Goal: Task Accomplishment & Management: Complete application form

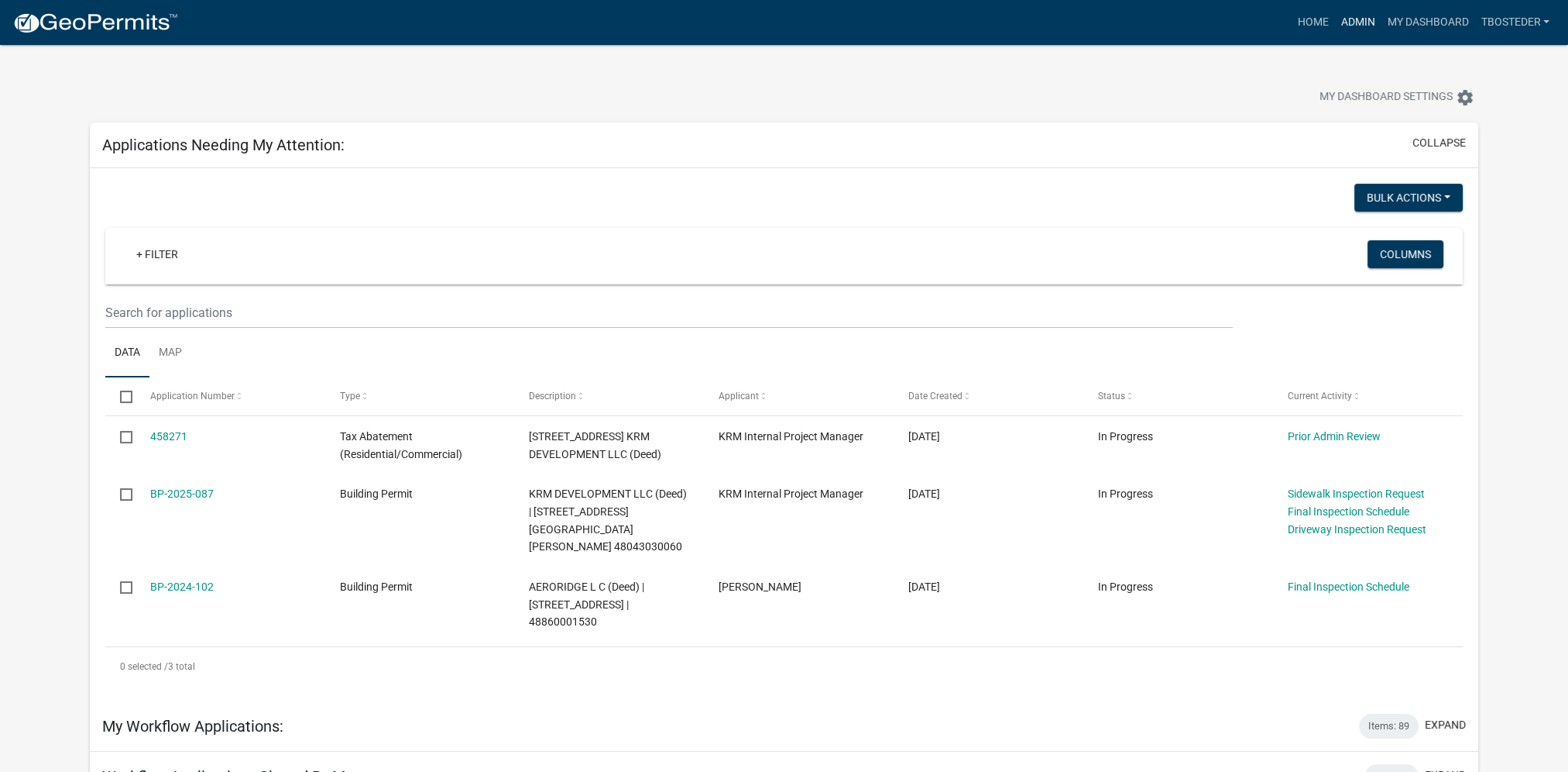
click at [1372, 30] on link "Admin" at bounding box center [1358, 23] width 47 height 30
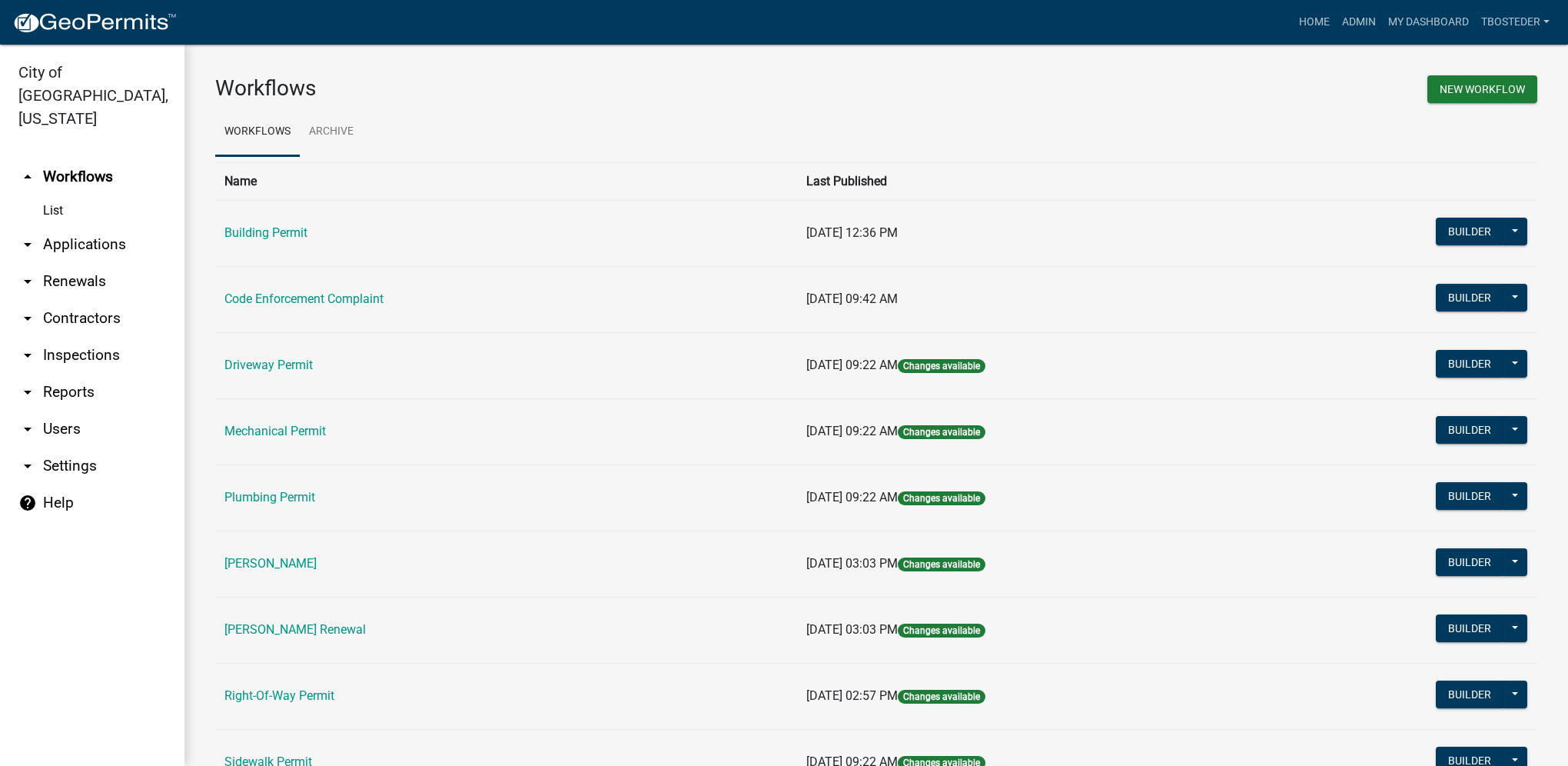
click at [275, 226] on link "Building Permit" at bounding box center [265, 232] width 83 height 15
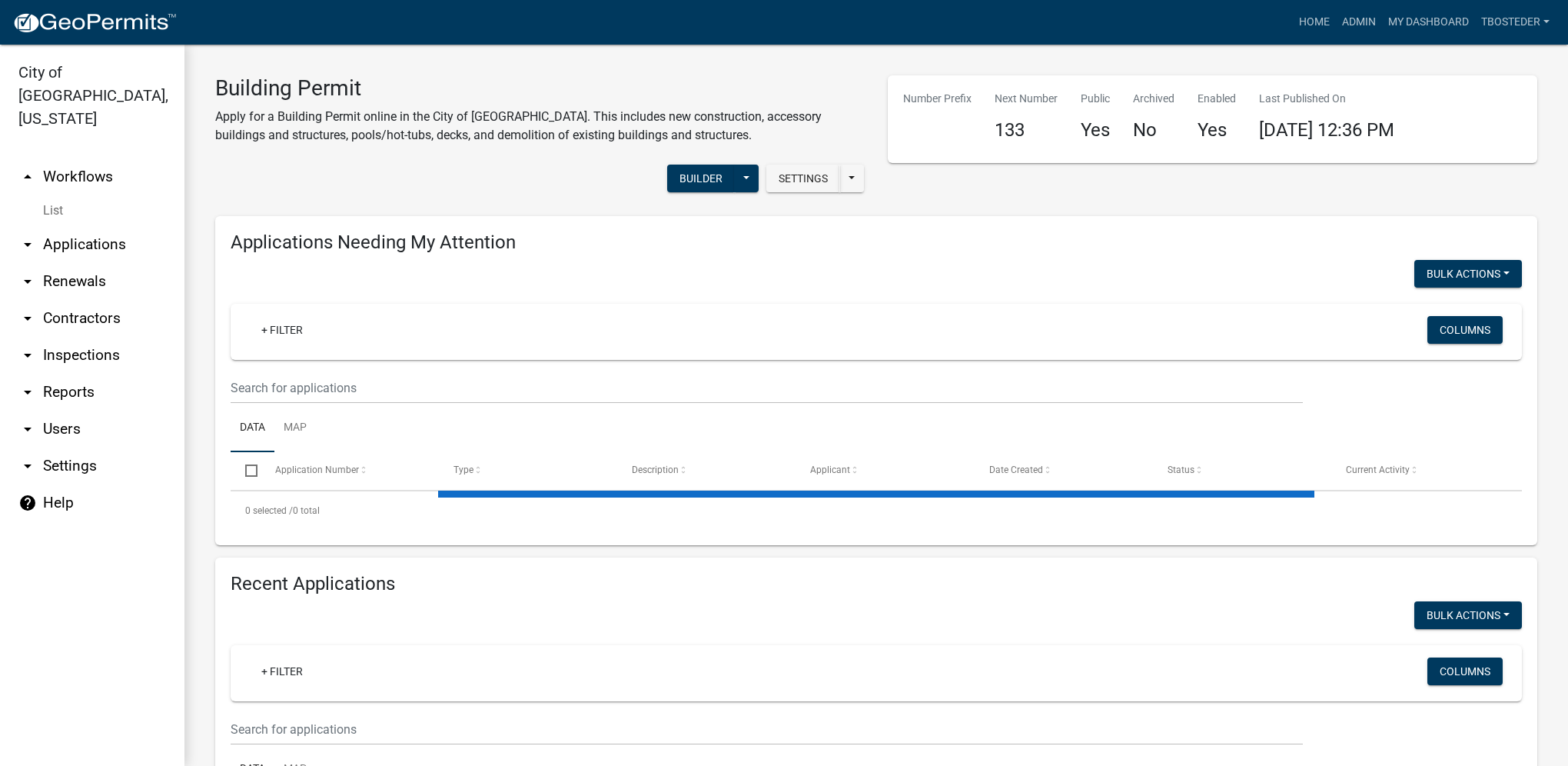
select select "1: 25"
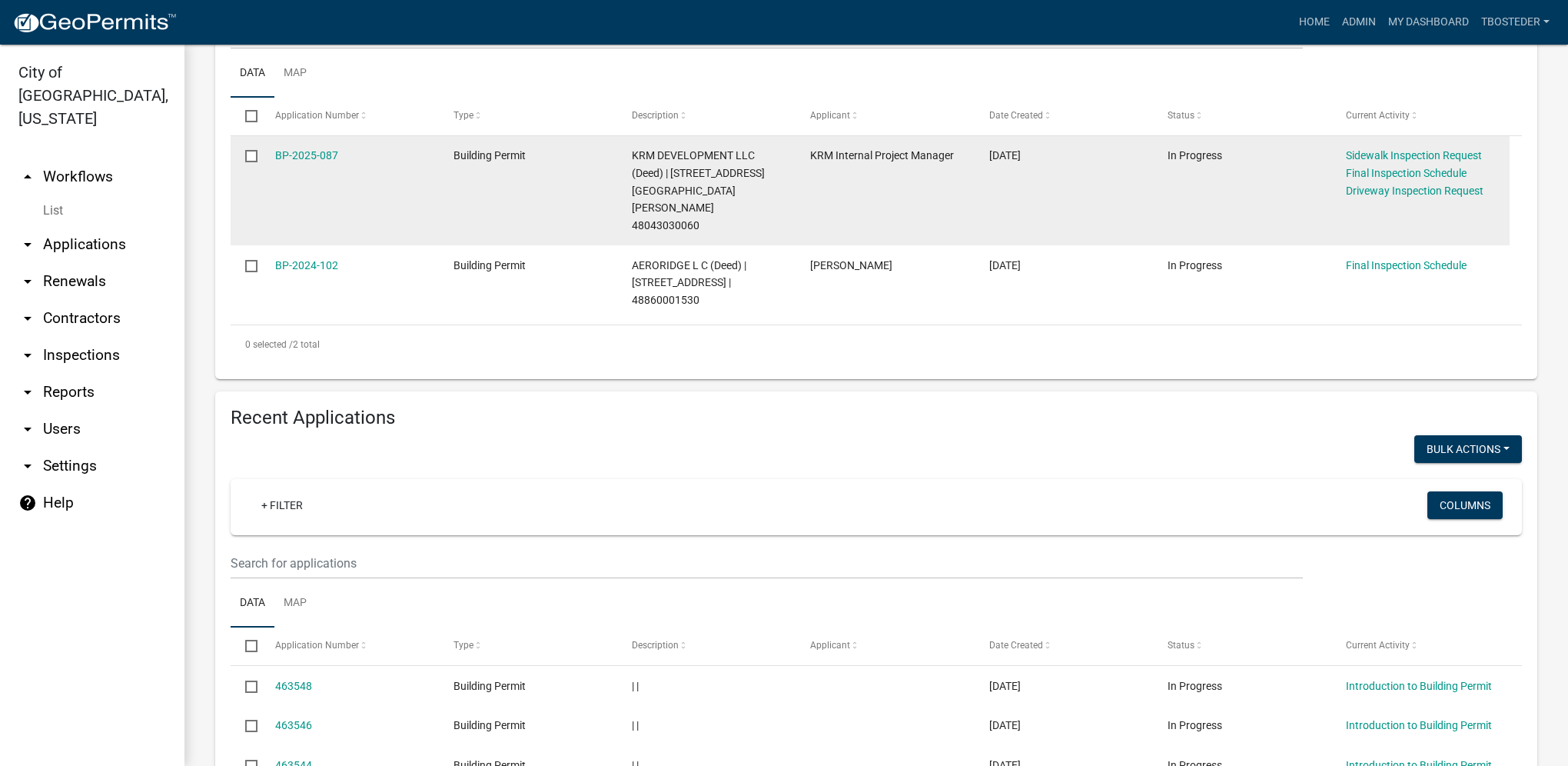
scroll to position [385, 0]
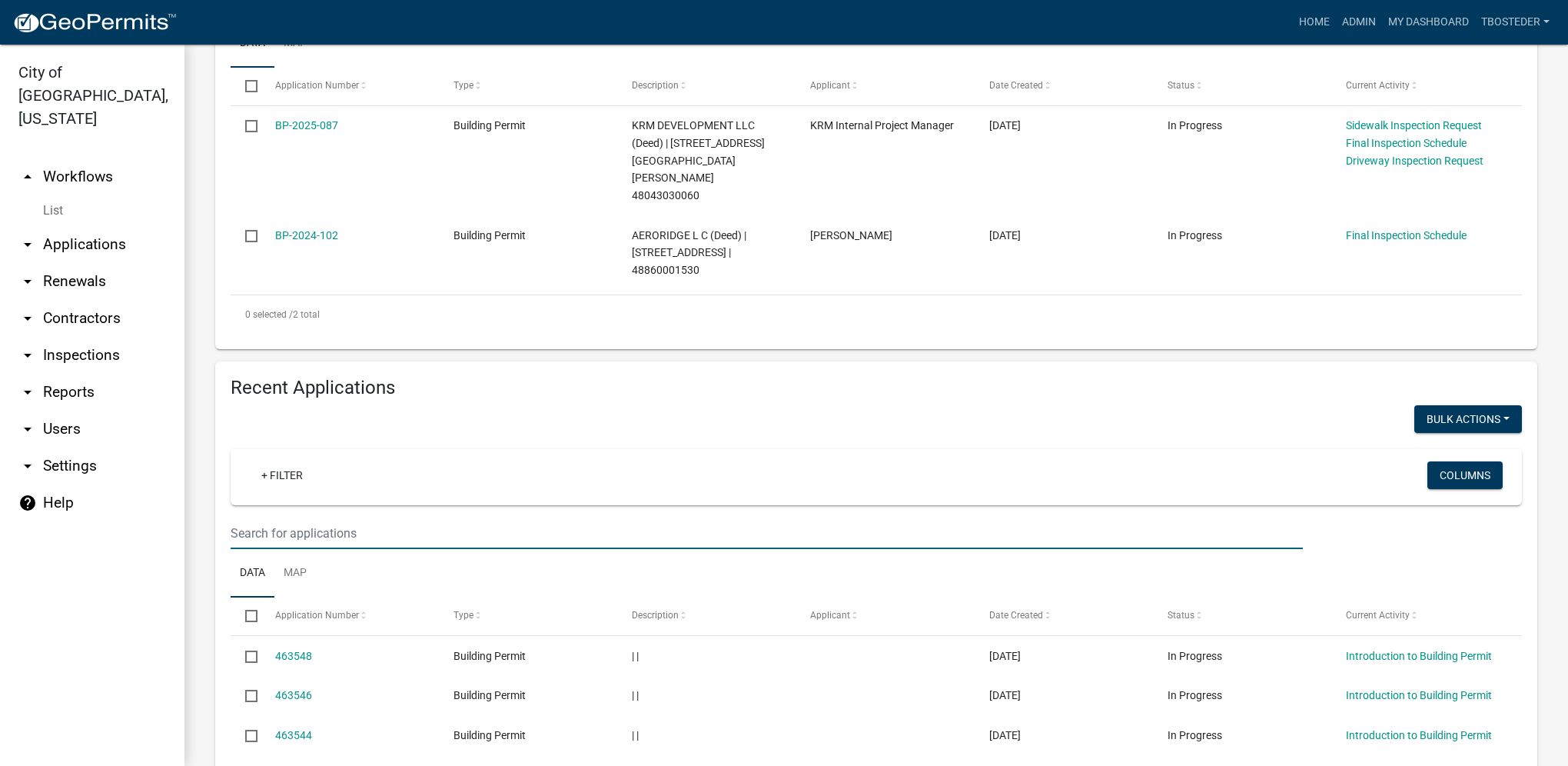
click at [398, 19] on input "text" at bounding box center [767, 3] width 1072 height 32
type input "1215"
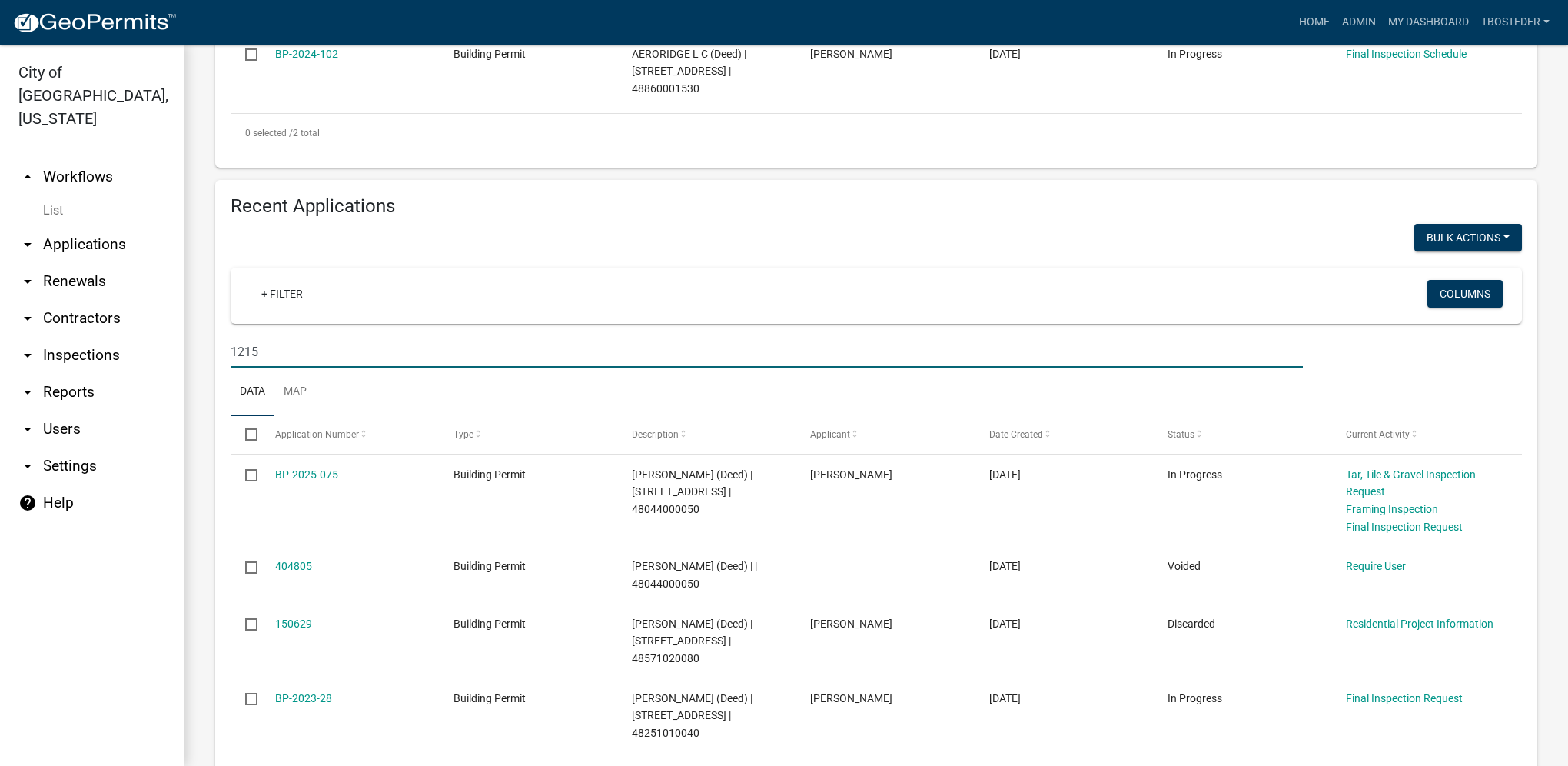
scroll to position [572, 0]
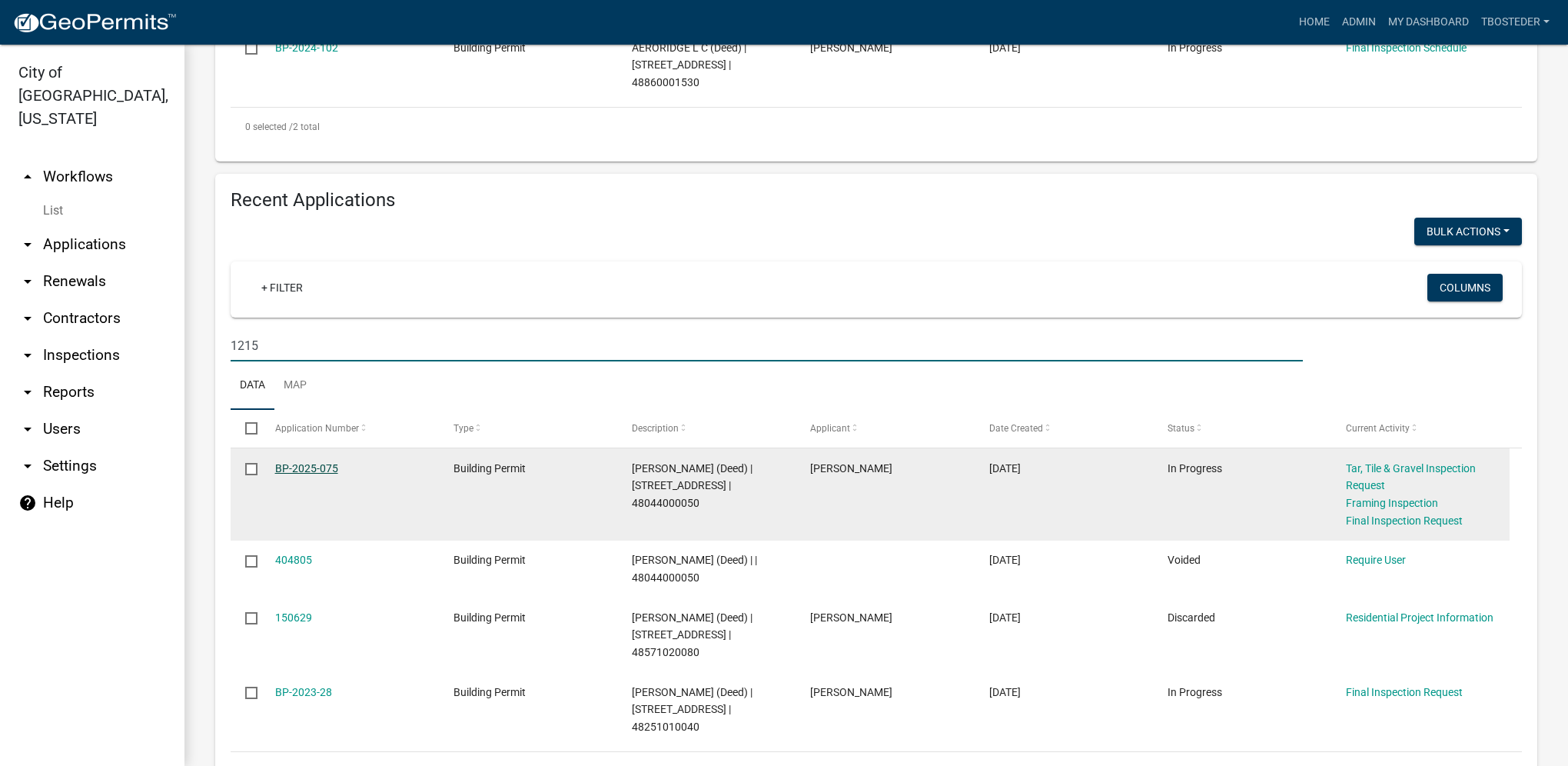
click at [332, 462] on link "BP-2025-075" at bounding box center [306, 468] width 63 height 12
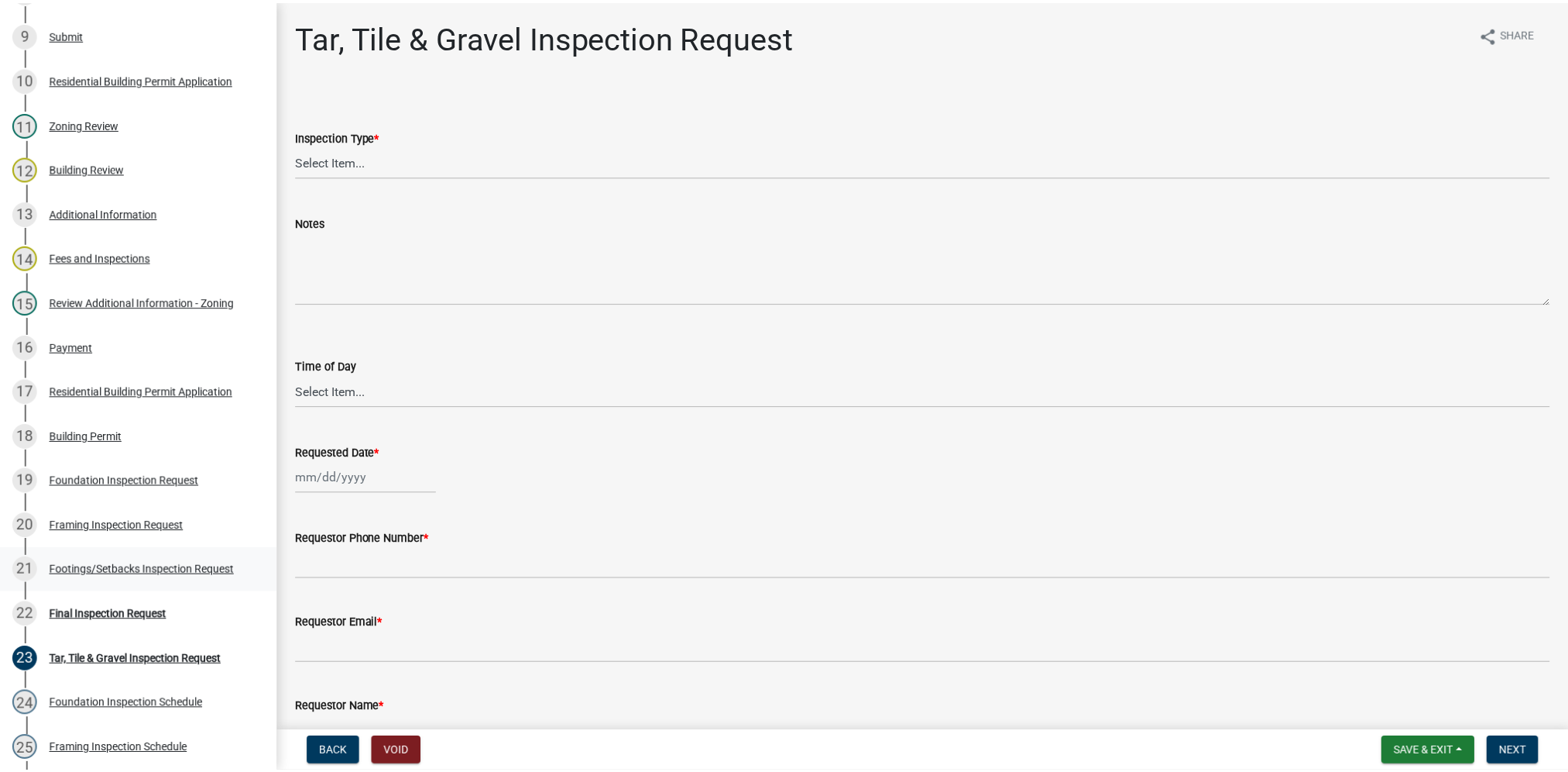
scroll to position [697, 0]
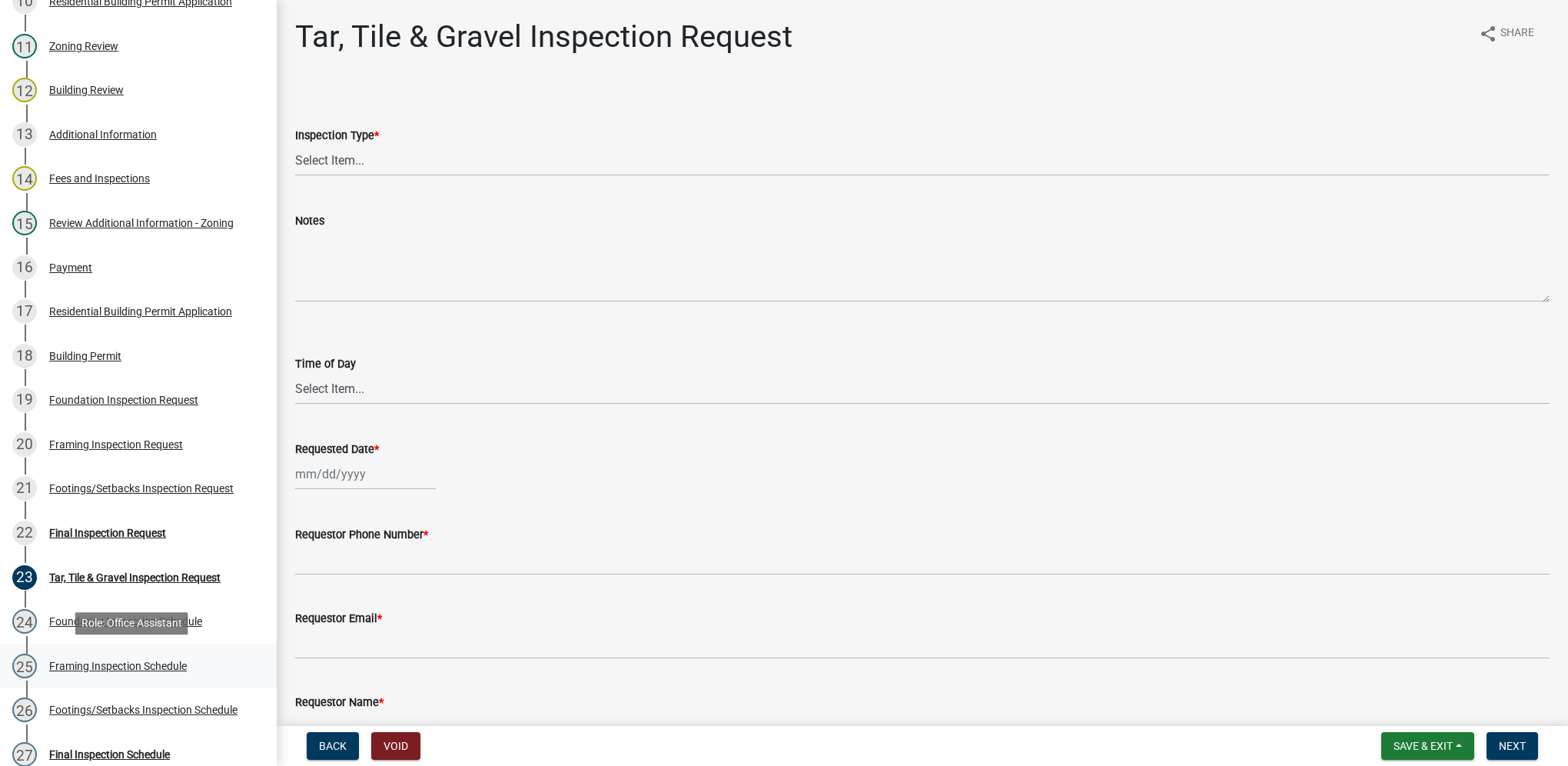
drag, startPoint x: 151, startPoint y: 671, endPoint x: 142, endPoint y: 664, distance: 11.4
click at [151, 673] on div "25 Framing Inspection Schedule" at bounding box center [132, 666] width 240 height 25
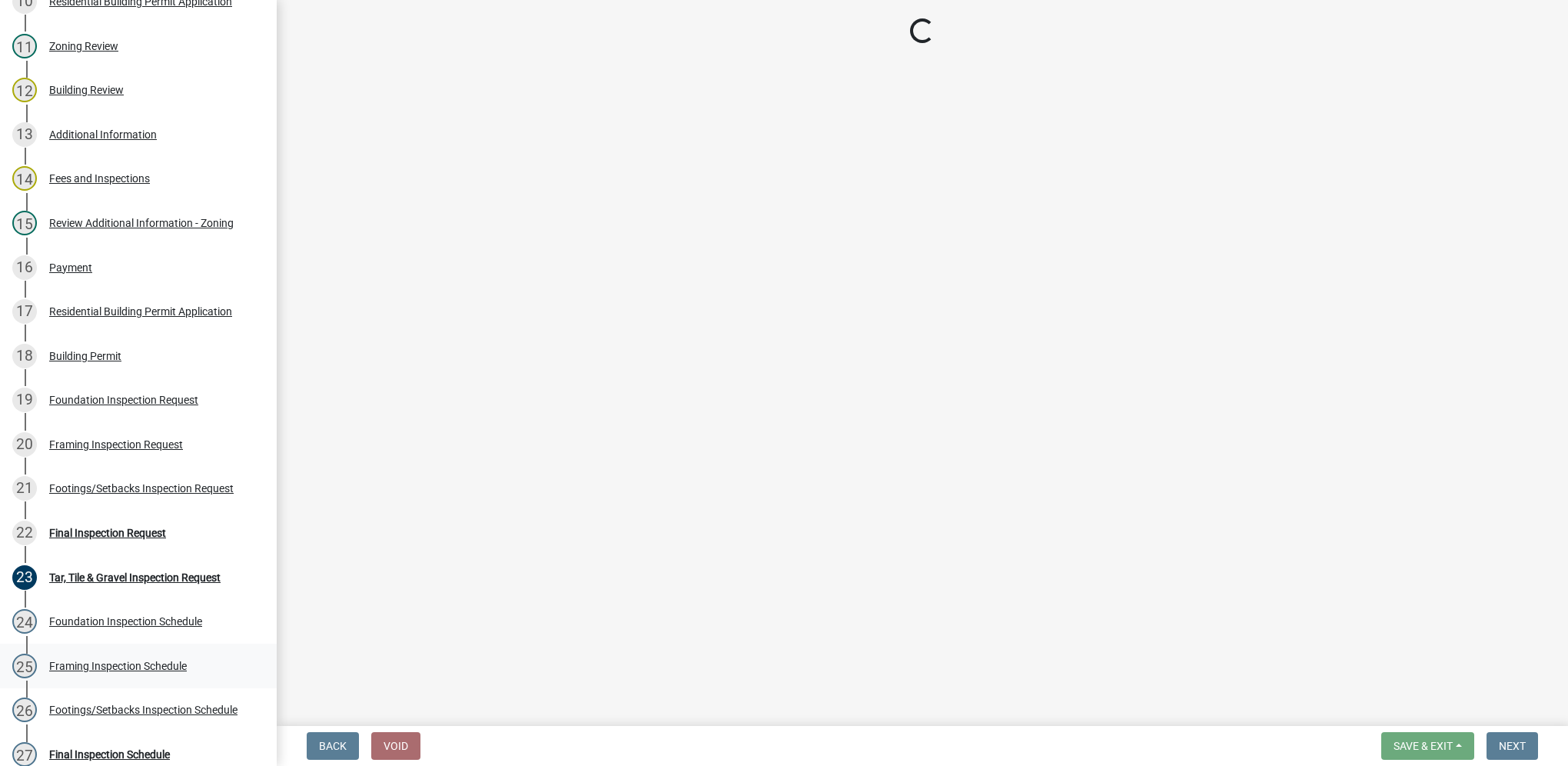
select select "27b8dde7-9ed4-44e4-ae8e-5969b60be3e6"
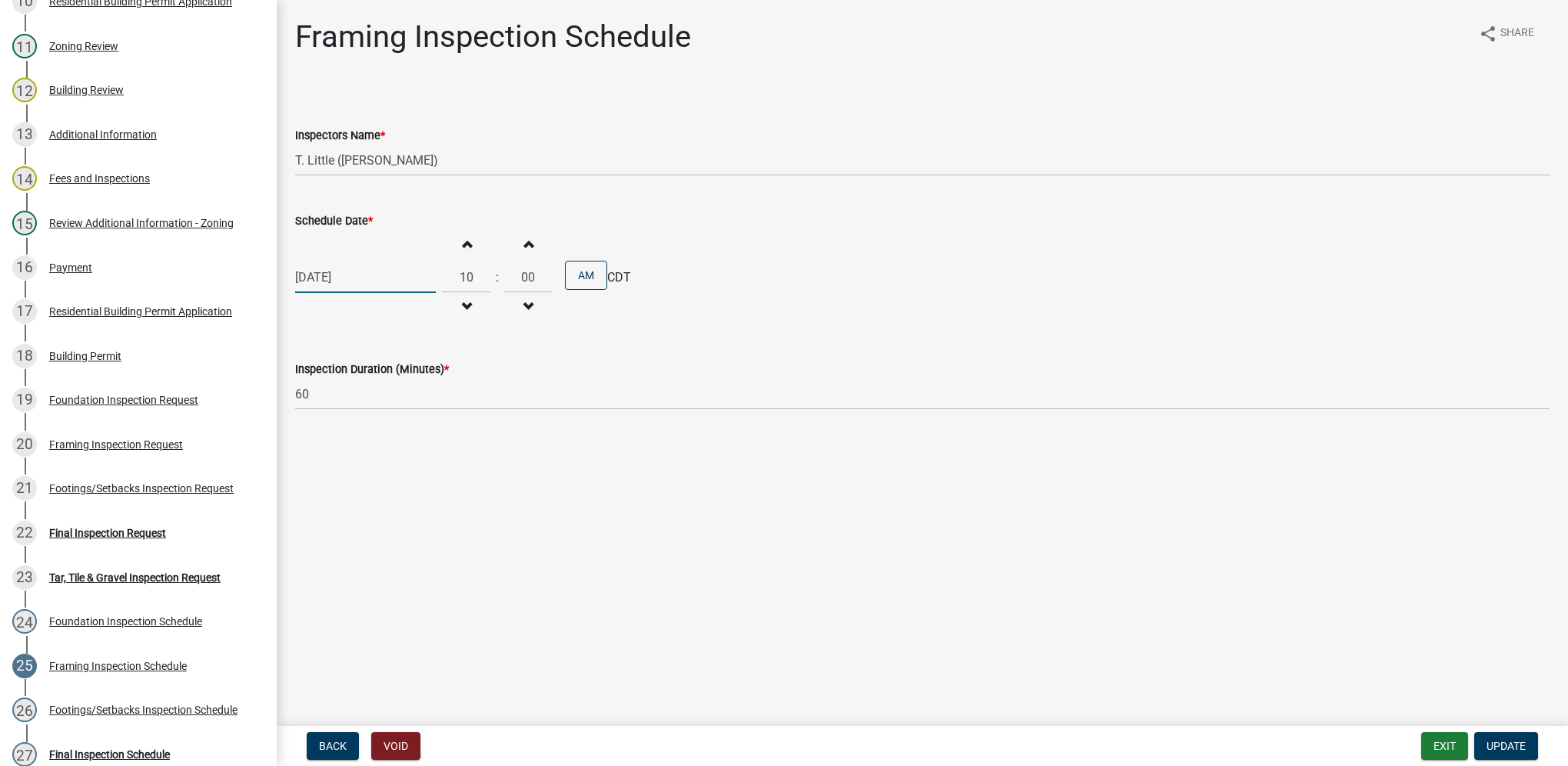
click at [359, 277] on div "[DATE]" at bounding box center [366, 277] width 141 height 32
select select "8"
select select "2025"
click at [412, 405] on div "15" at bounding box center [409, 409] width 25 height 25
type input "[DATE]"
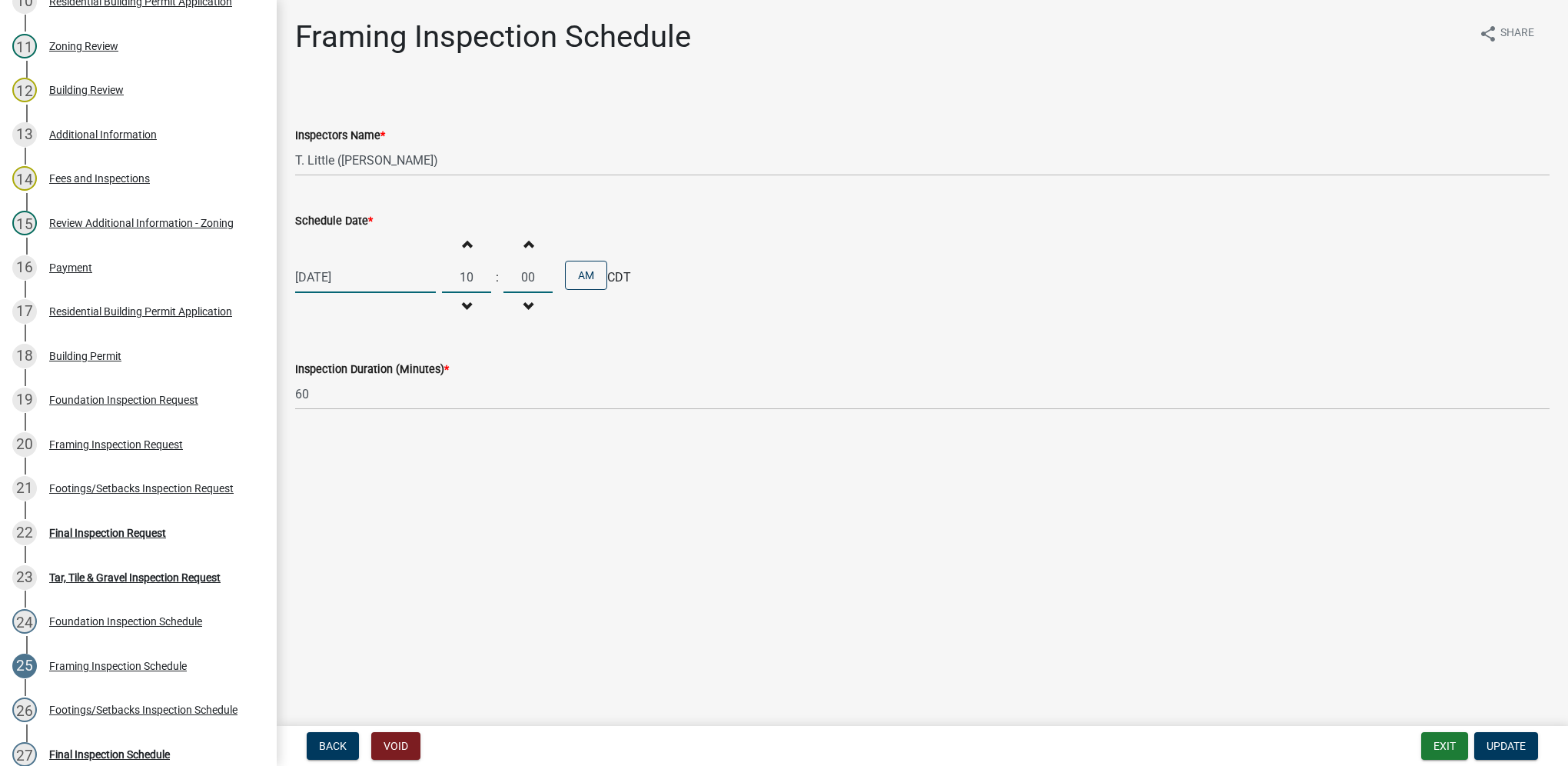
click at [462, 275] on input "10" at bounding box center [466, 277] width 50 height 32
type input "01"
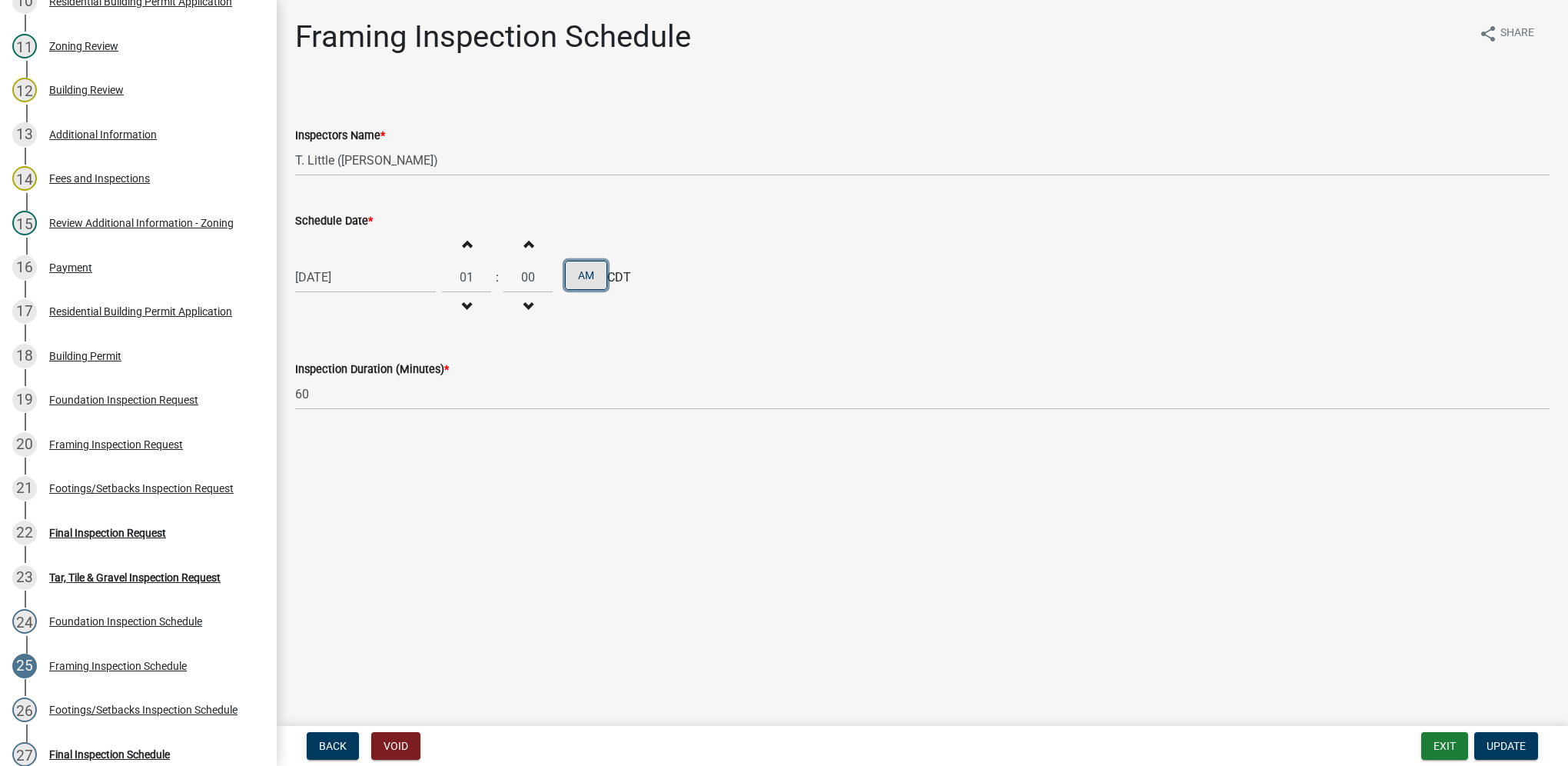
click at [568, 279] on button "AM" at bounding box center [586, 275] width 43 height 29
click at [1504, 744] on span "Update" at bounding box center [1506, 746] width 39 height 12
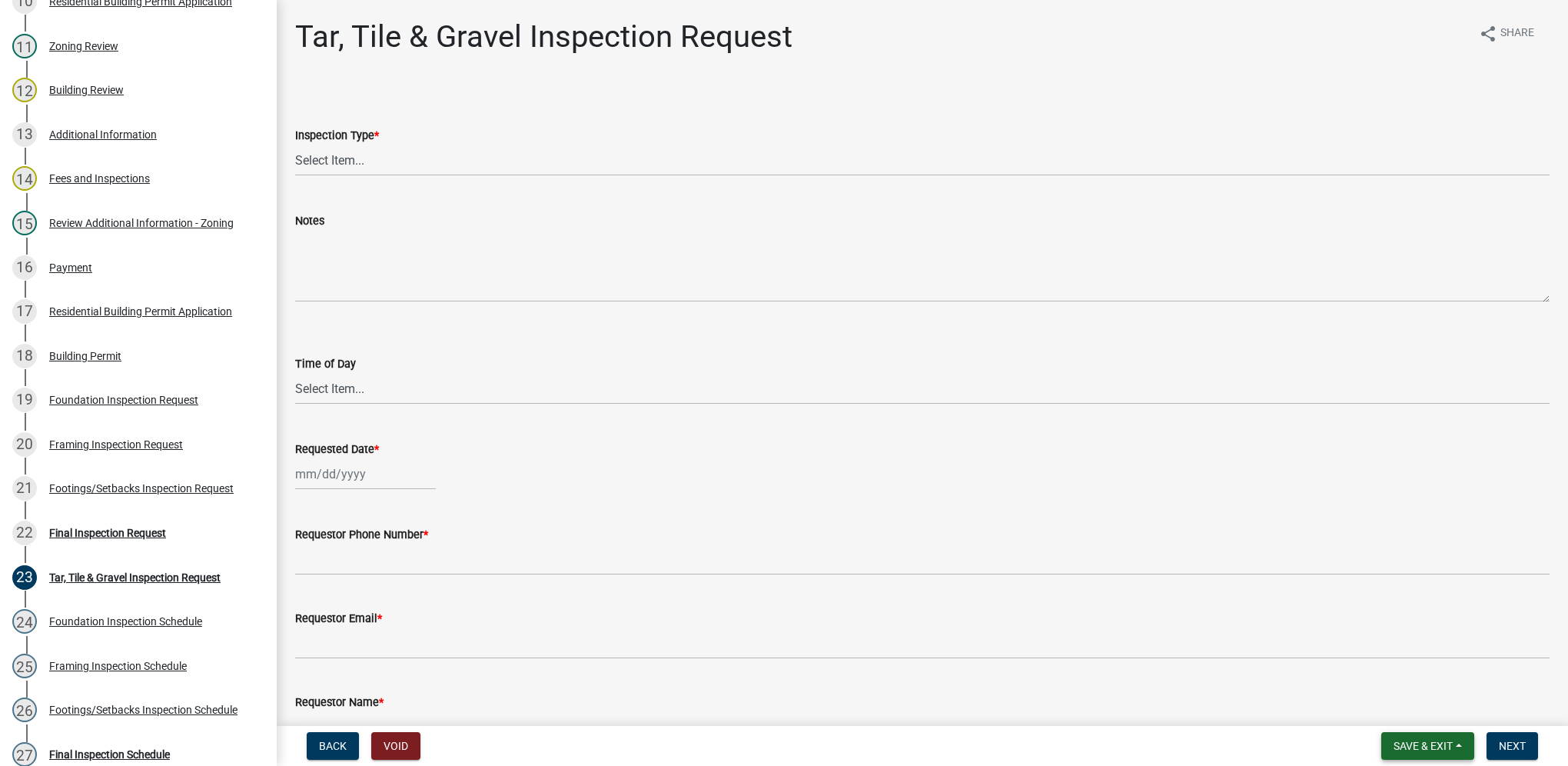
click at [1389, 749] on button "Save & Exit" at bounding box center [1428, 746] width 93 height 28
click at [1400, 713] on button "Save & Exit" at bounding box center [1413, 706] width 123 height 37
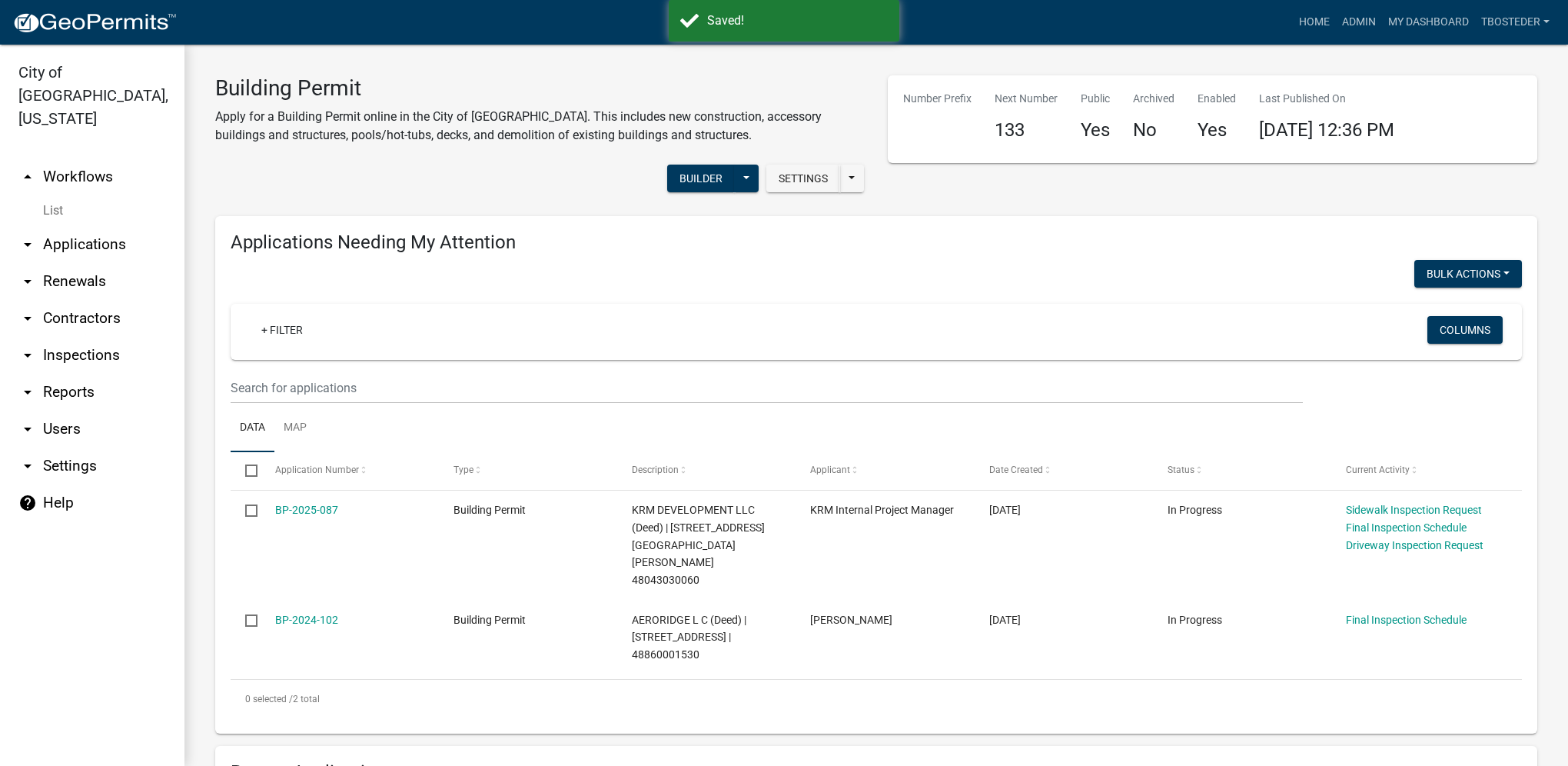
select select "1: 25"
click at [1454, 31] on link "My Dashboard" at bounding box center [1429, 22] width 93 height 29
